Goal: Information Seeking & Learning: Learn about a topic

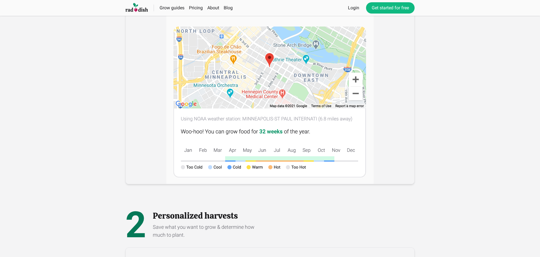
scroll to position [169, 0]
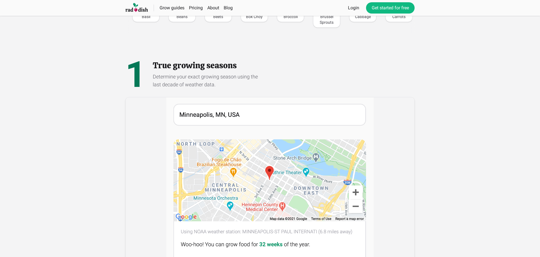
click at [233, 121] on img at bounding box center [269, 197] width 207 height 200
click at [235, 117] on img at bounding box center [269, 197] width 207 height 200
click at [226, 116] on img at bounding box center [269, 197] width 207 height 200
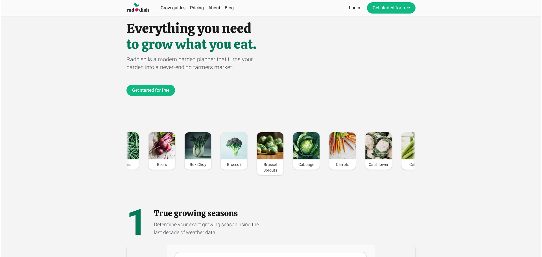
scroll to position [0, 0]
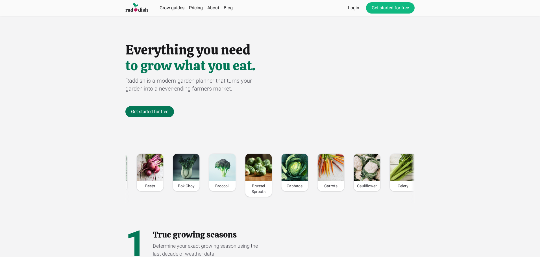
click at [139, 113] on link "Get started for free" at bounding box center [149, 111] width 49 height 11
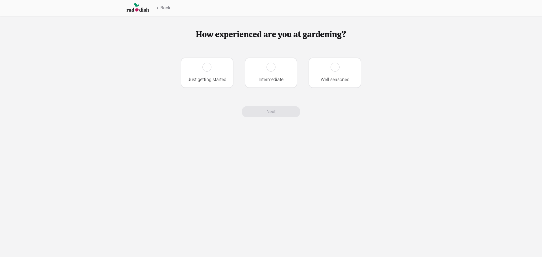
click at [167, 7] on button "Back" at bounding box center [163, 8] width 16 height 7
click at [164, 6] on button "Back" at bounding box center [163, 8] width 16 height 7
click at [160, 5] on icon at bounding box center [158, 8] width 6 height 6
click at [147, 10] on img at bounding box center [137, 8] width 23 height 10
click at [159, 7] on icon at bounding box center [158, 8] width 6 height 6
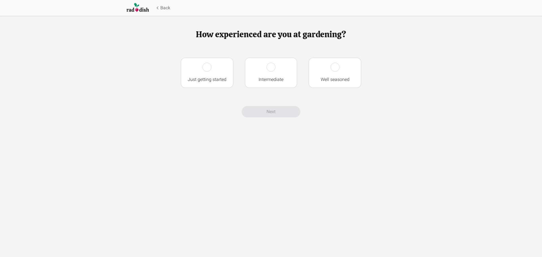
click at [158, 7] on icon at bounding box center [158, 8] width 6 height 6
drag, startPoint x: 146, startPoint y: 8, endPoint x: 133, endPoint y: 9, distance: 13.0
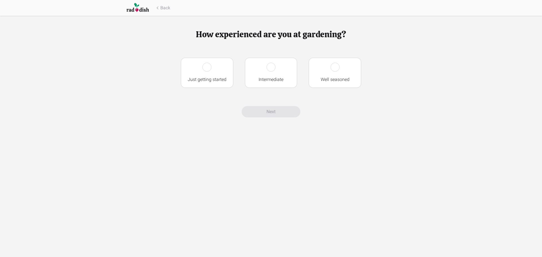
click at [146, 8] on img at bounding box center [137, 8] width 23 height 10
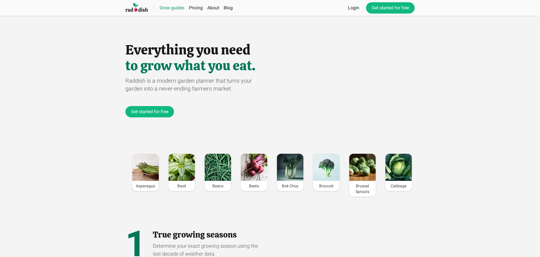
click at [174, 7] on link "Grow guides" at bounding box center [172, 7] width 25 height 5
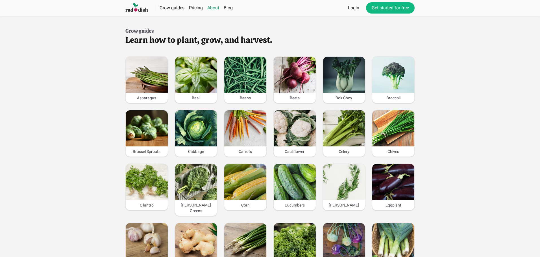
click at [216, 7] on link "About" at bounding box center [213, 7] width 12 height 5
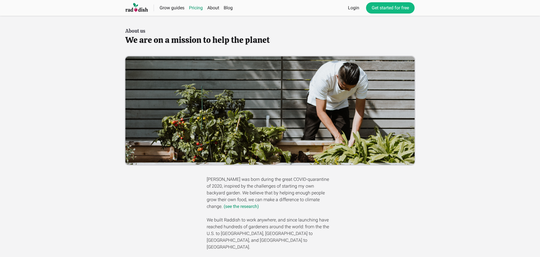
click at [200, 10] on link "Pricing" at bounding box center [196, 7] width 14 height 5
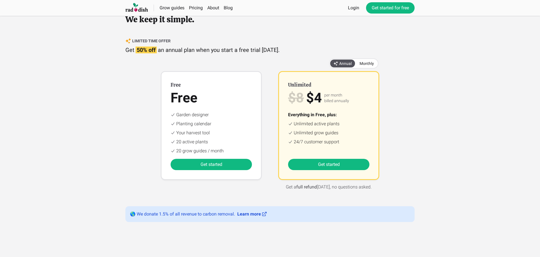
scroll to position [49, 0]
